Goal: Check status: Check status

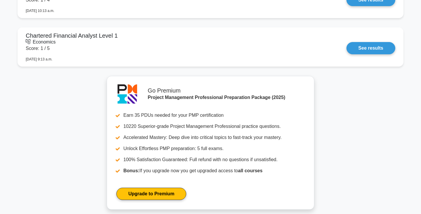
scroll to position [1295, 0]
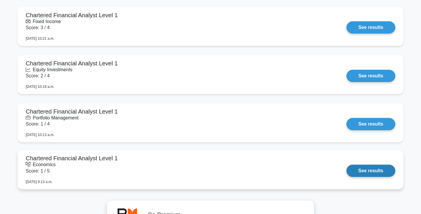
click at [347, 168] on link "See results" at bounding box center [371, 171] width 49 height 12
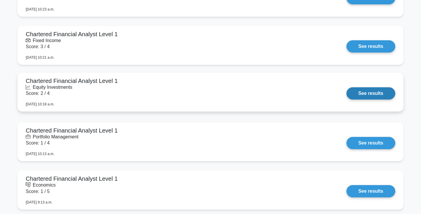
scroll to position [1248, 0]
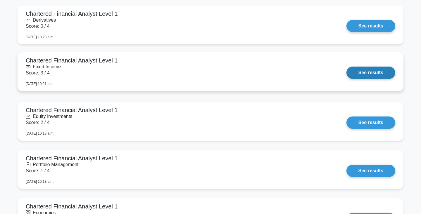
click at [347, 67] on link "See results" at bounding box center [371, 73] width 49 height 12
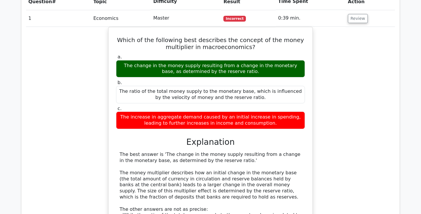
scroll to position [566, 0]
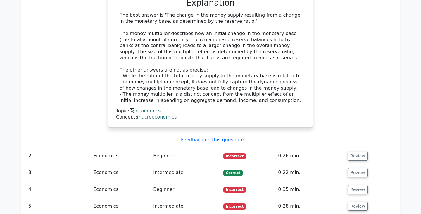
click at [297, 148] on td "0:26 min." at bounding box center [311, 156] width 70 height 17
click at [103, 148] on td "Economics" at bounding box center [121, 156] width 60 height 17
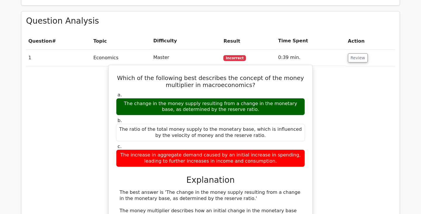
scroll to position [0, 0]
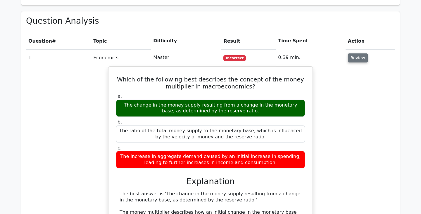
click at [352, 54] on button "Review" at bounding box center [358, 58] width 20 height 9
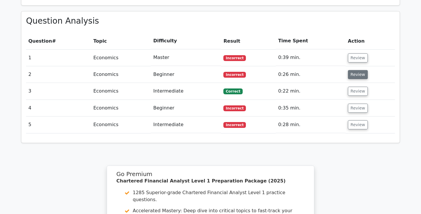
click at [357, 70] on button "Review" at bounding box center [358, 74] width 20 height 9
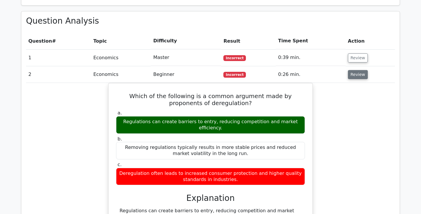
click at [357, 70] on button "Review" at bounding box center [358, 74] width 20 height 9
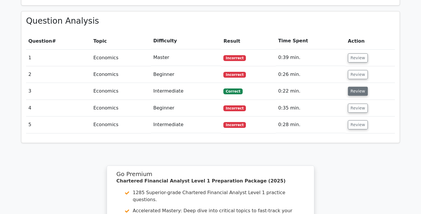
click at [355, 87] on button "Review" at bounding box center [358, 91] width 20 height 9
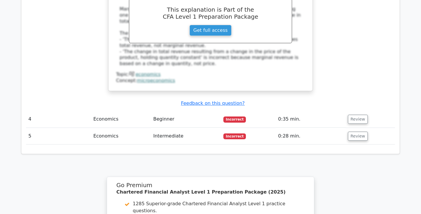
scroll to position [629, 0]
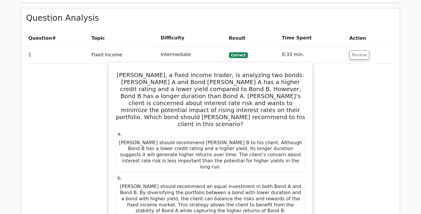
scroll to position [363, 0]
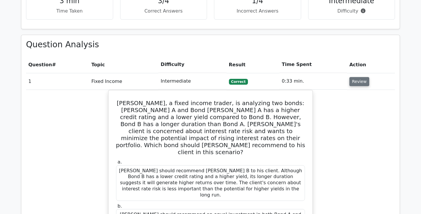
click at [357, 77] on button "Review" at bounding box center [360, 81] width 20 height 9
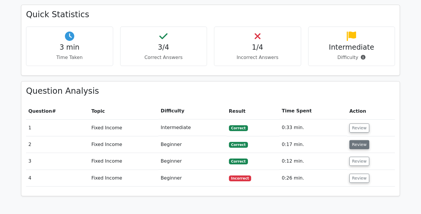
scroll to position [310, 0]
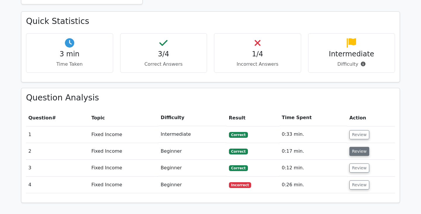
click at [363, 147] on button "Review" at bounding box center [360, 151] width 20 height 9
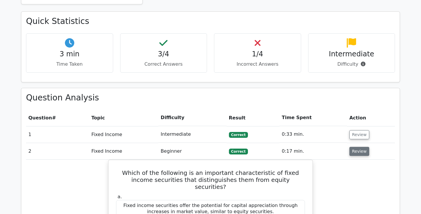
click at [361, 147] on button "Review" at bounding box center [360, 151] width 20 height 9
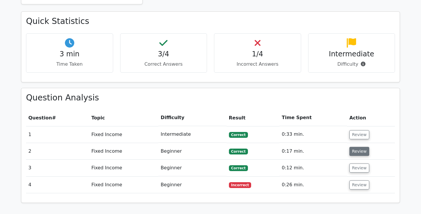
click at [361, 147] on button "Review" at bounding box center [360, 151] width 20 height 9
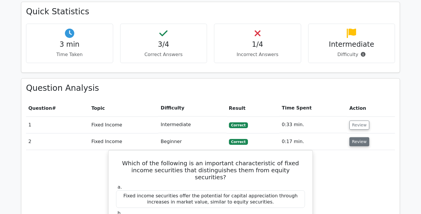
scroll to position [392, 0]
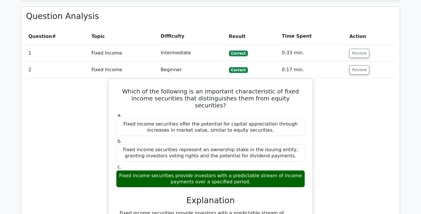
drag, startPoint x: 366, startPoint y: 1, endPoint x: 73, endPoint y: 127, distance: 319.1
click at [73, 127] on div "Which of the following is an important characteristic of fixed income securitie…" at bounding box center [210, 190] width 369 height 224
